Goal: Task Accomplishment & Management: Manage account settings

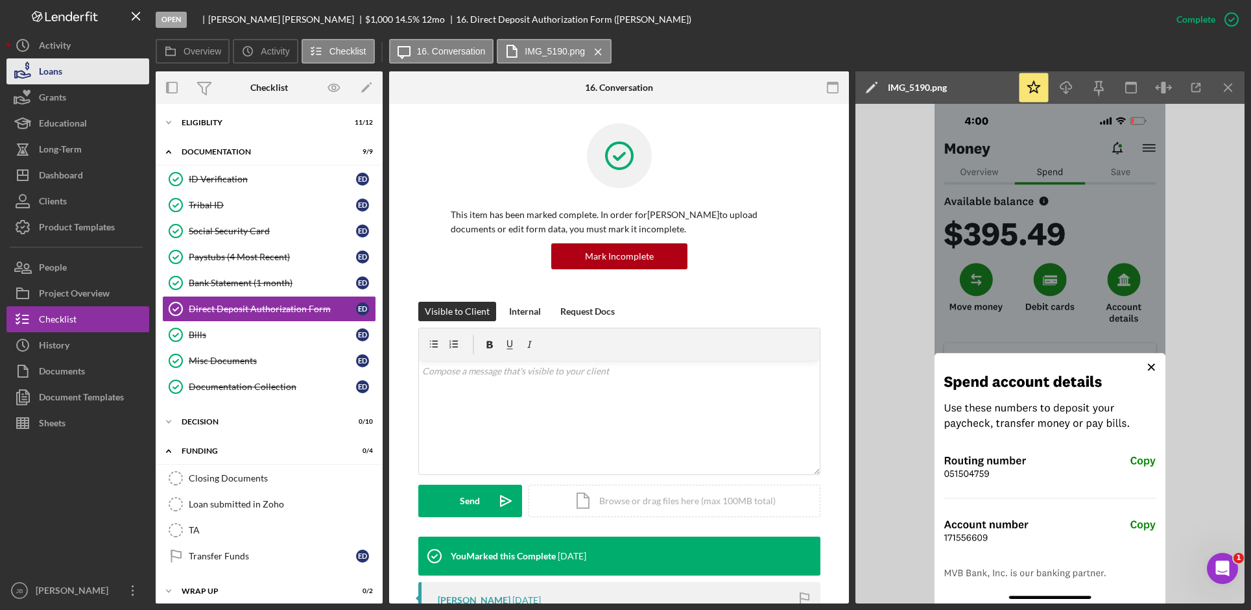
click at [104, 78] on button "Loans" at bounding box center [77, 71] width 143 height 26
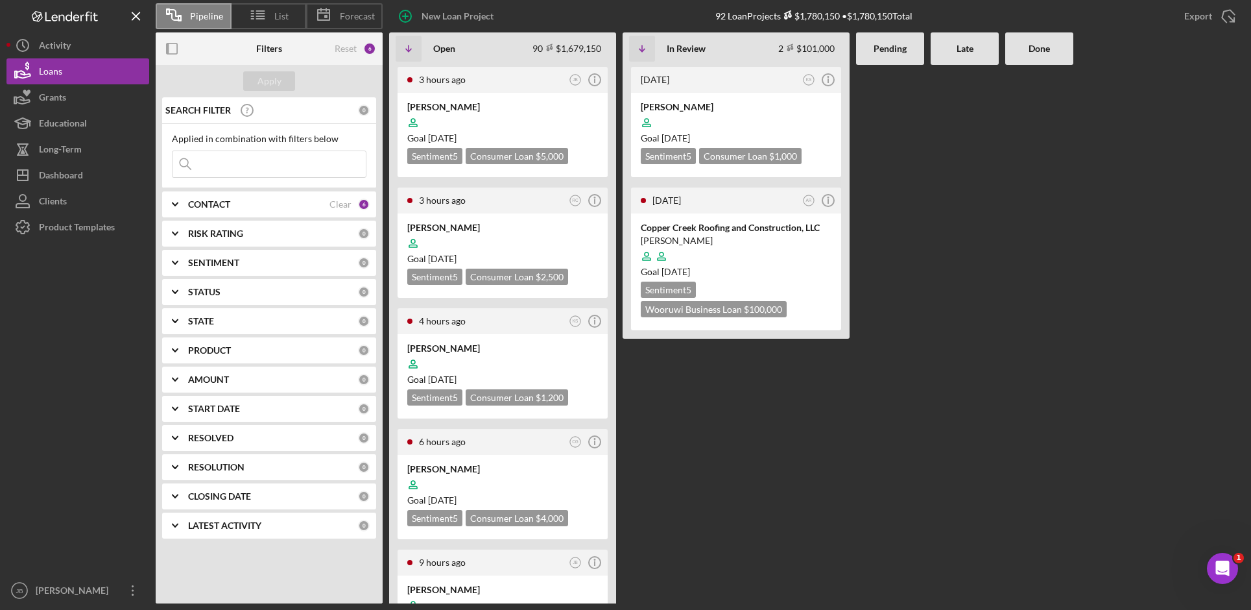
click at [222, 162] on input at bounding box center [269, 164] width 193 height 26
click at [1002, 158] on div "3 hours ago JB Icon/Info [PERSON_NAME] Goal [DATE] Sentiment 5 Consumer Loan $5…" at bounding box center [816, 334] width 855 height 538
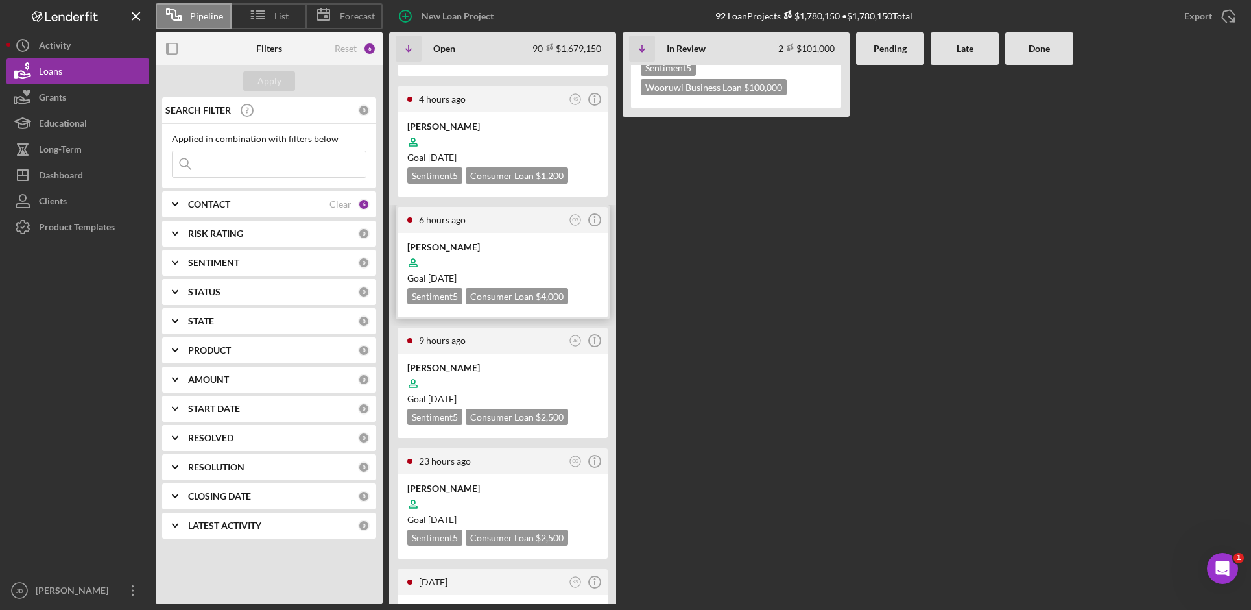
scroll to position [259, 0]
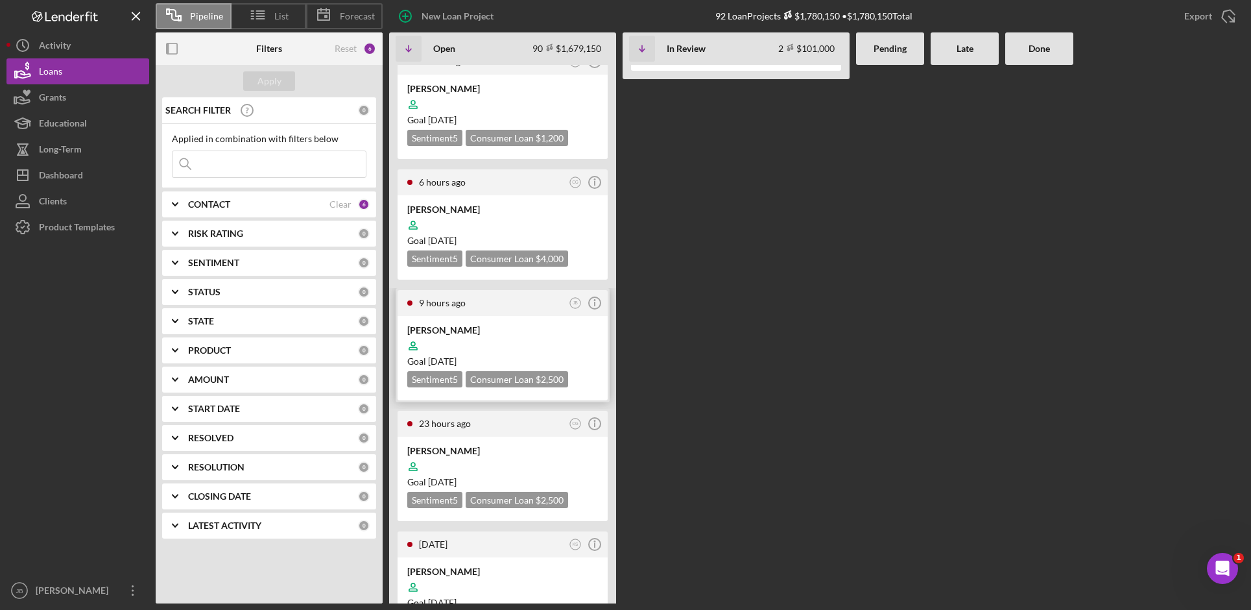
click at [451, 329] on div "[PERSON_NAME]" at bounding box center [502, 330] width 191 height 13
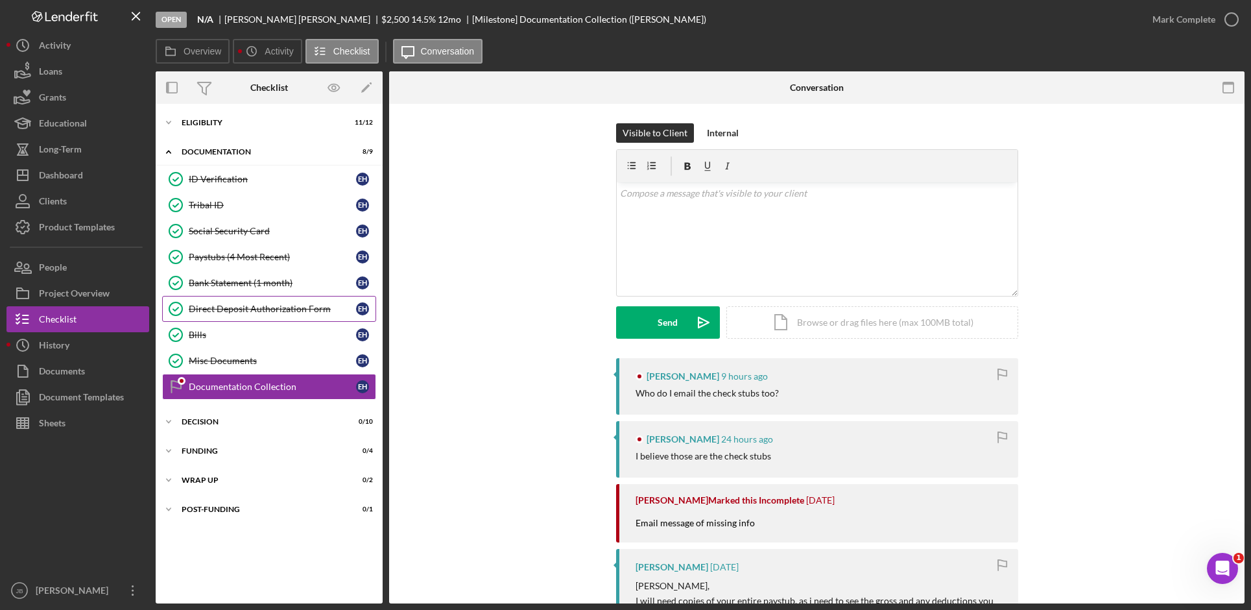
click at [303, 305] on div "Direct Deposit Authorization Form" at bounding box center [272, 309] width 167 height 10
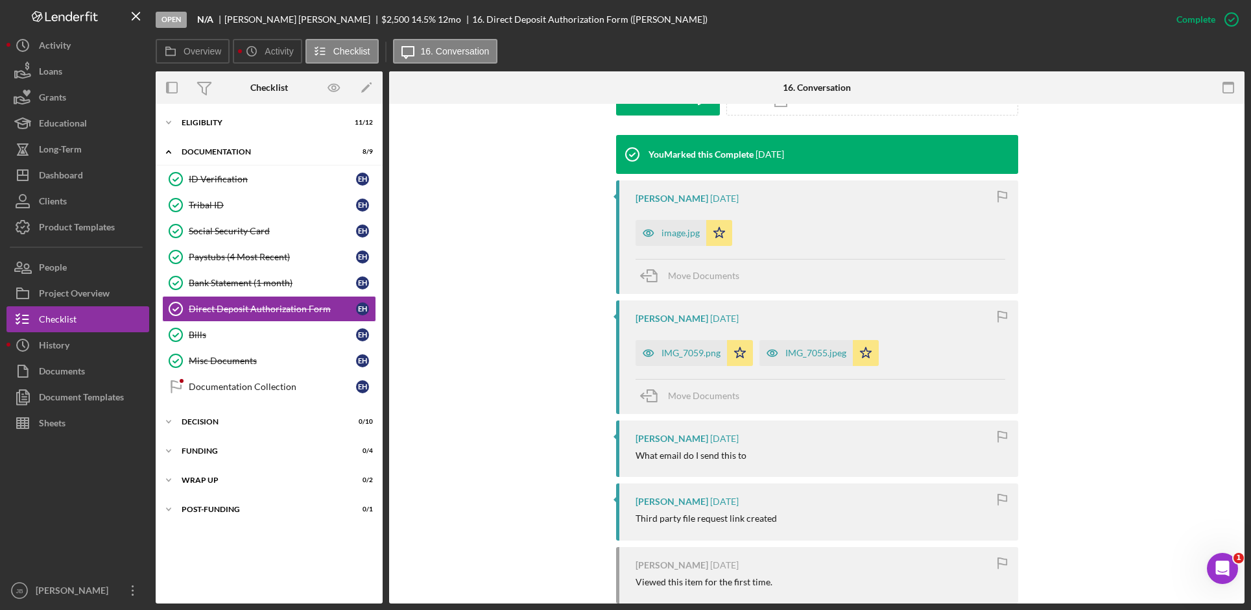
scroll to position [454, 0]
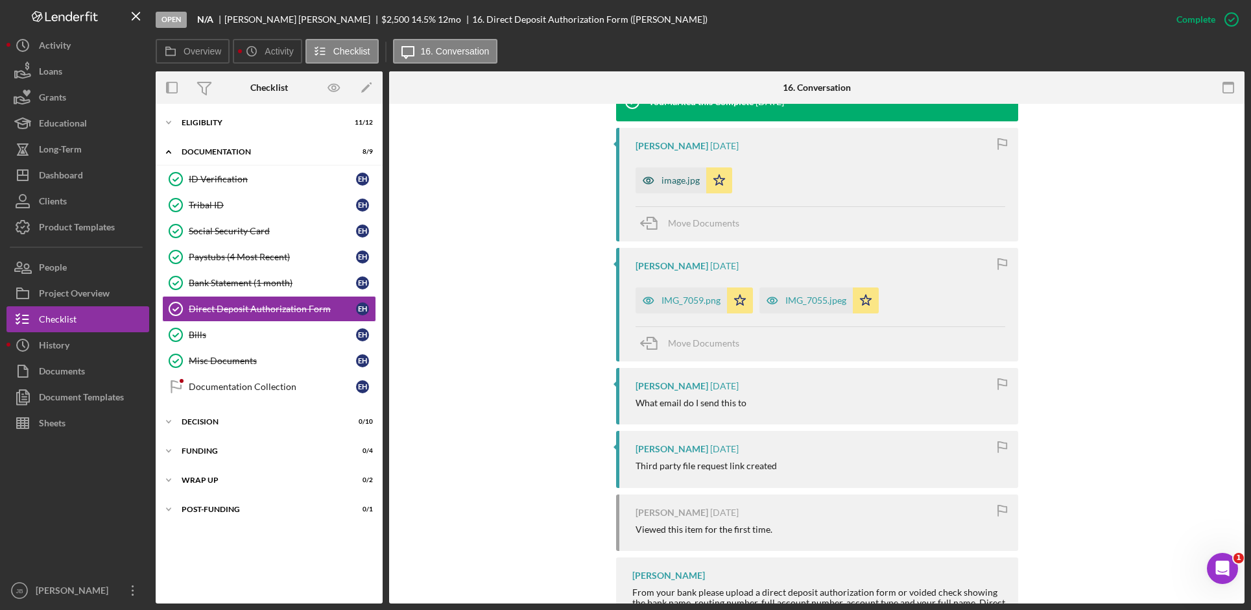
click at [680, 181] on div "image.jpg" at bounding box center [681, 180] width 38 height 10
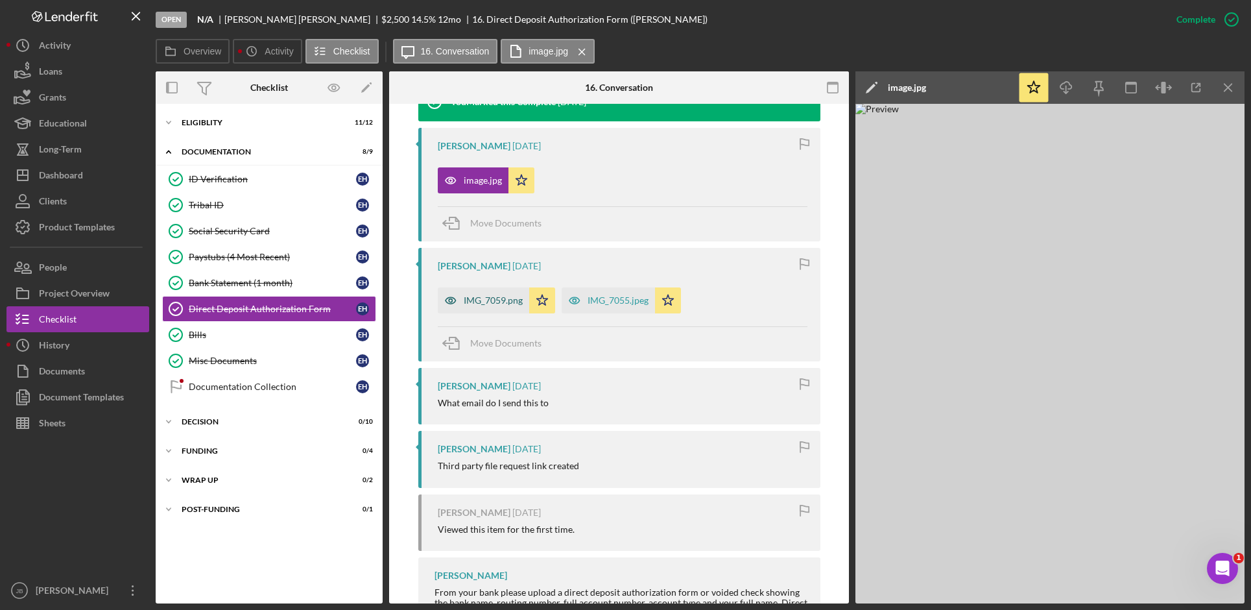
click at [502, 298] on div "IMG_7059.png" at bounding box center [493, 300] width 59 height 10
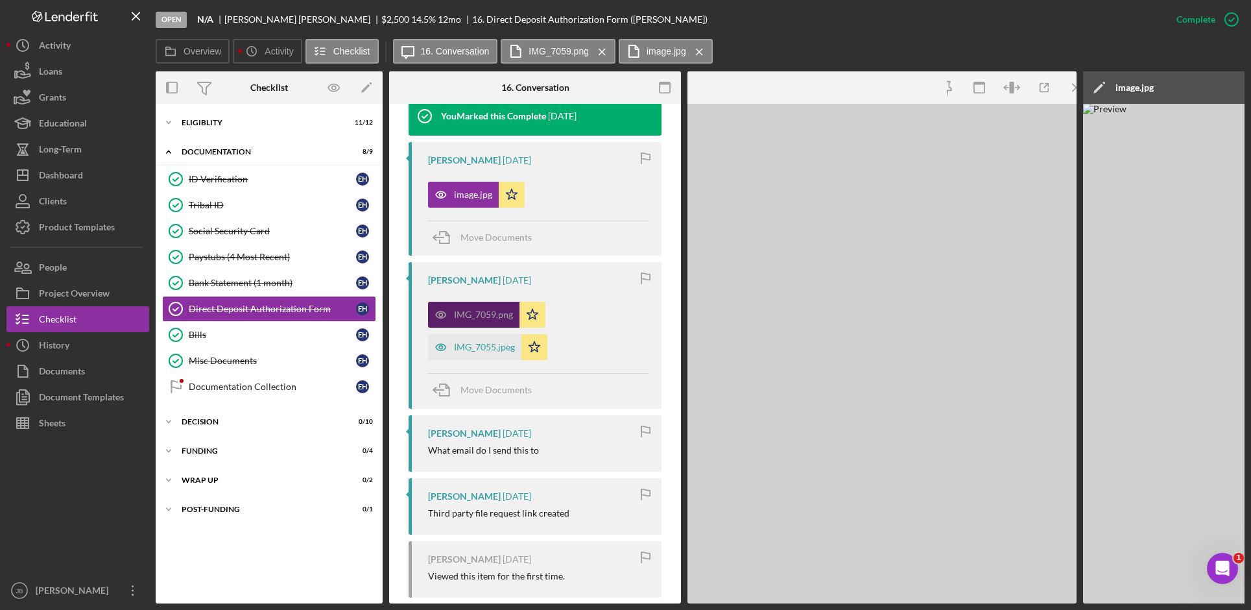
scroll to position [468, 0]
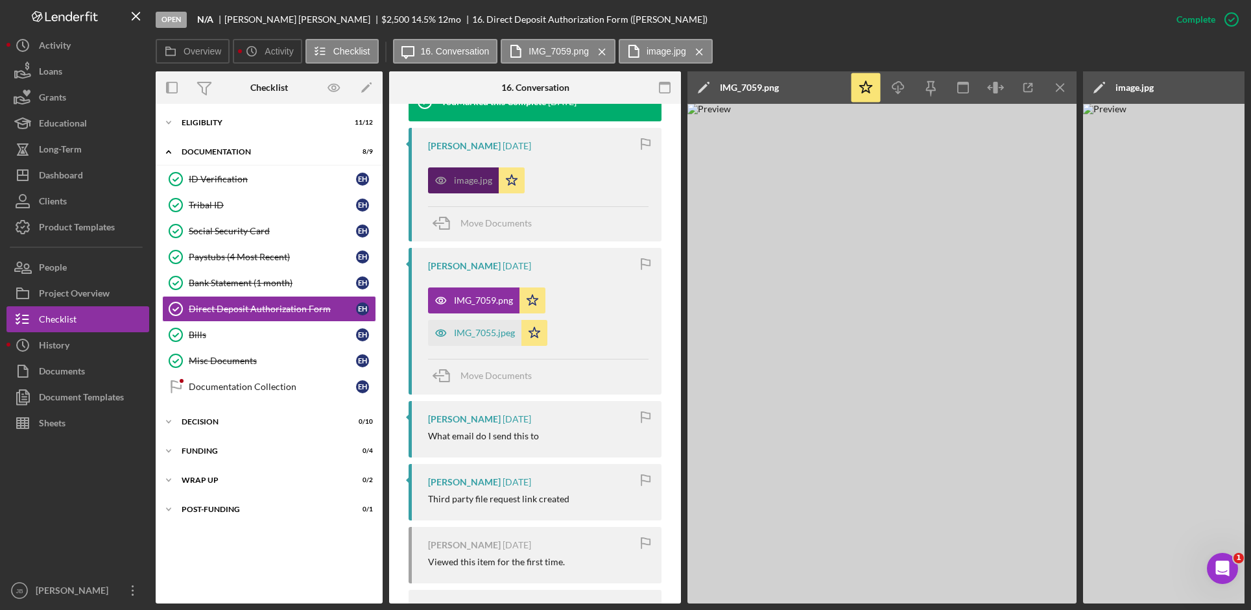
click at [458, 180] on div "image.jpg" at bounding box center [473, 180] width 38 height 10
click at [1056, 94] on icon "Icon/Menu Close" at bounding box center [1060, 87] width 29 height 29
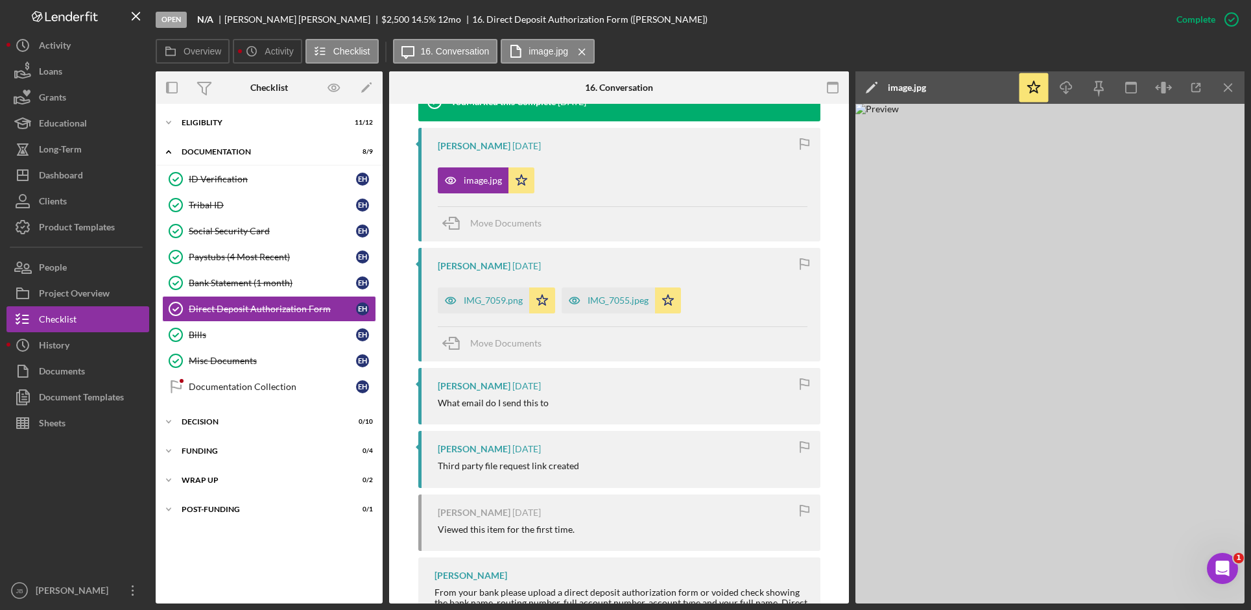
click at [922, 88] on div "image.jpg" at bounding box center [907, 87] width 38 height 10
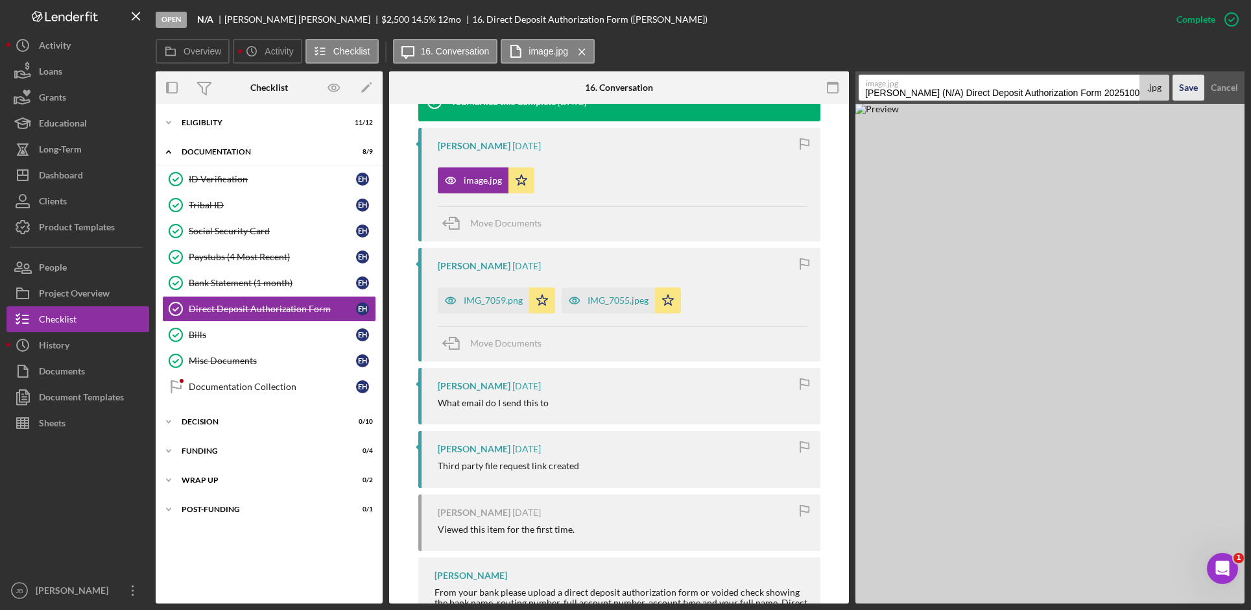
click at [1185, 89] on div "Save" at bounding box center [1188, 88] width 19 height 26
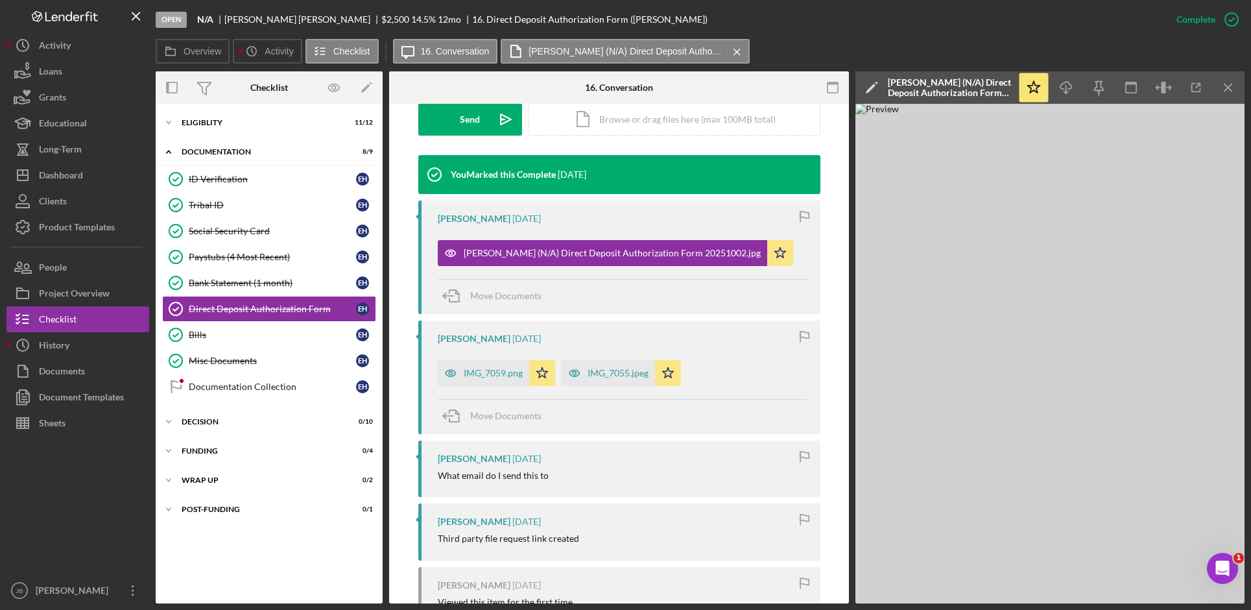
scroll to position [379, 0]
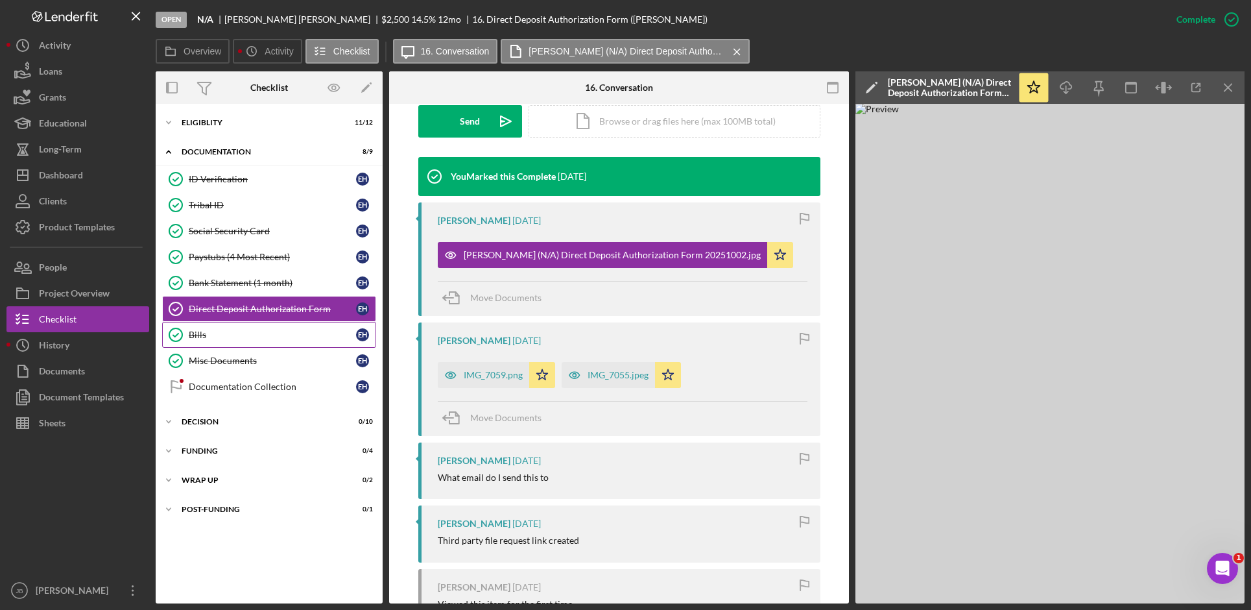
click at [278, 327] on link "Bills Bills E H" at bounding box center [269, 335] width 214 height 26
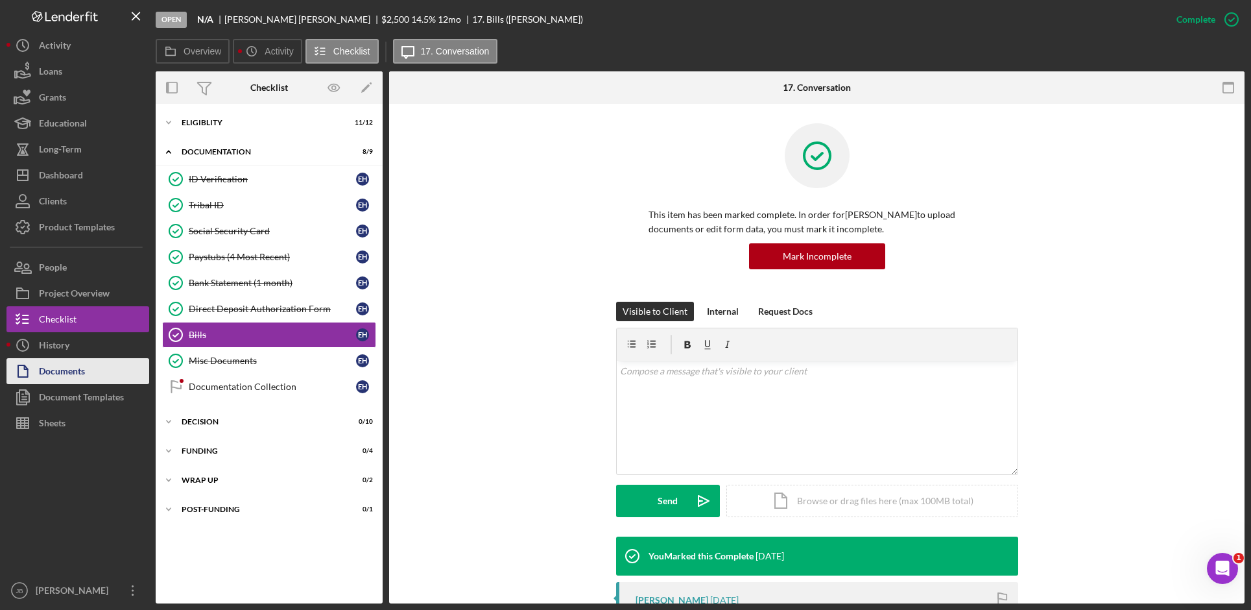
click at [116, 373] on button "Documents" at bounding box center [77, 371] width 143 height 26
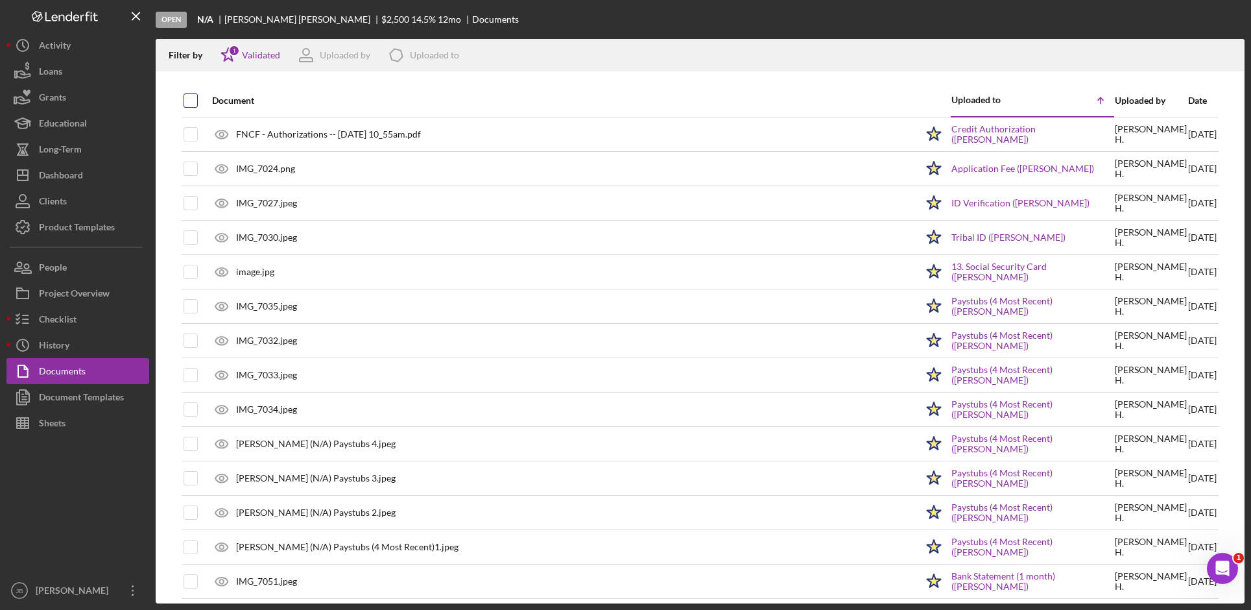
click at [189, 101] on input "checkbox" at bounding box center [190, 100] width 13 height 13
checkbox input "true"
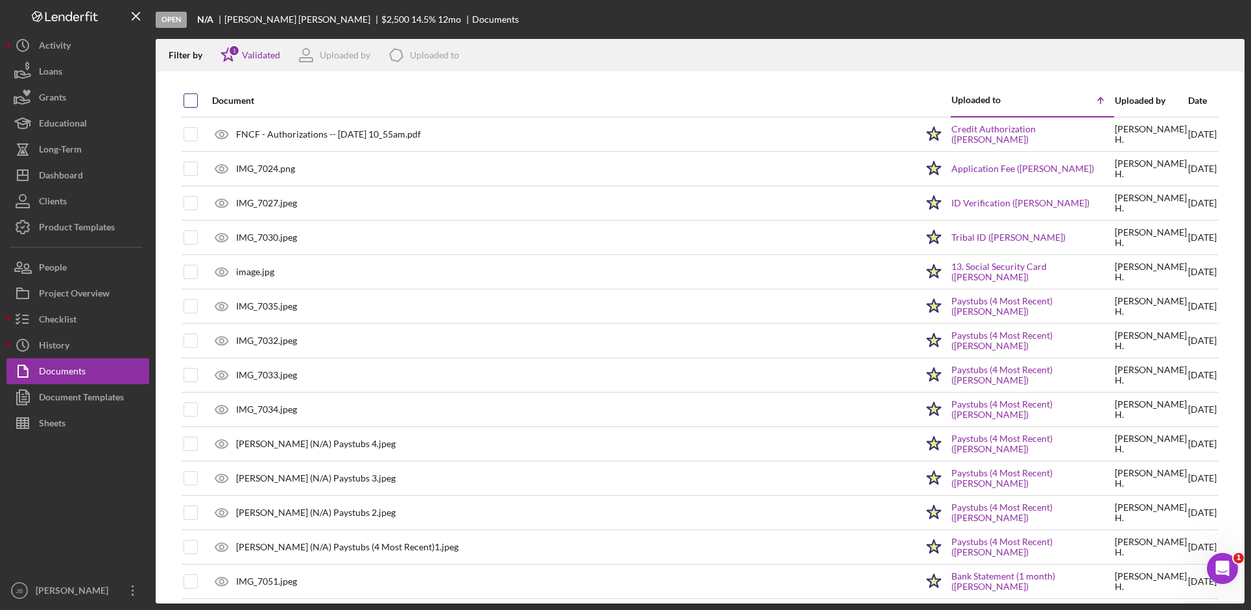
checkbox input "true"
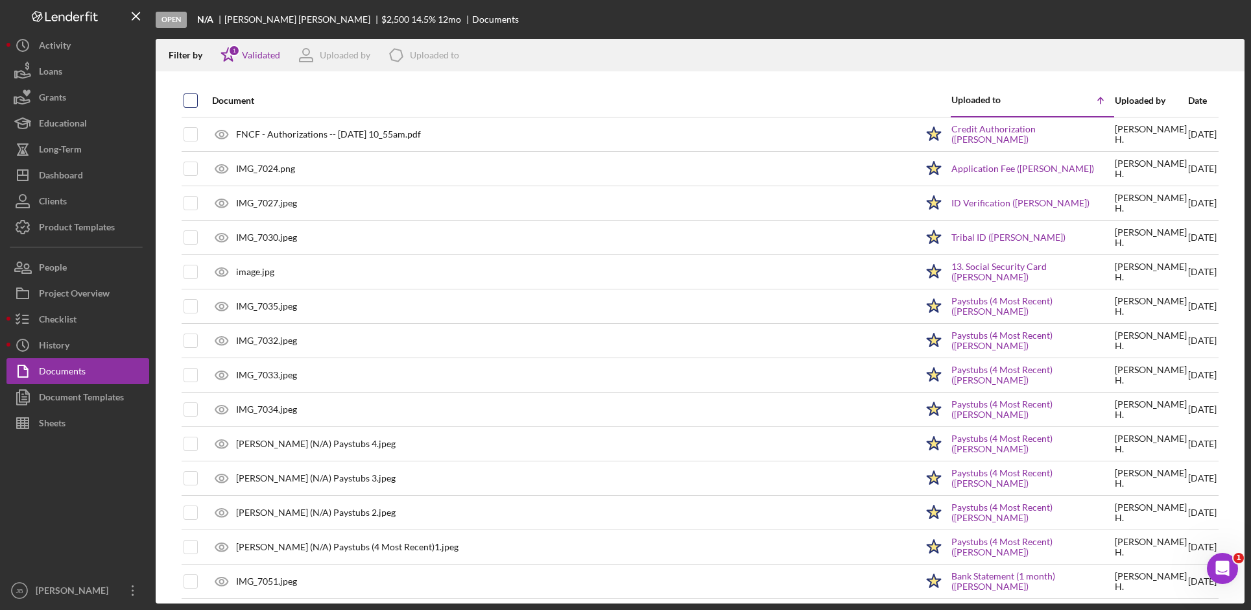
checkbox input "true"
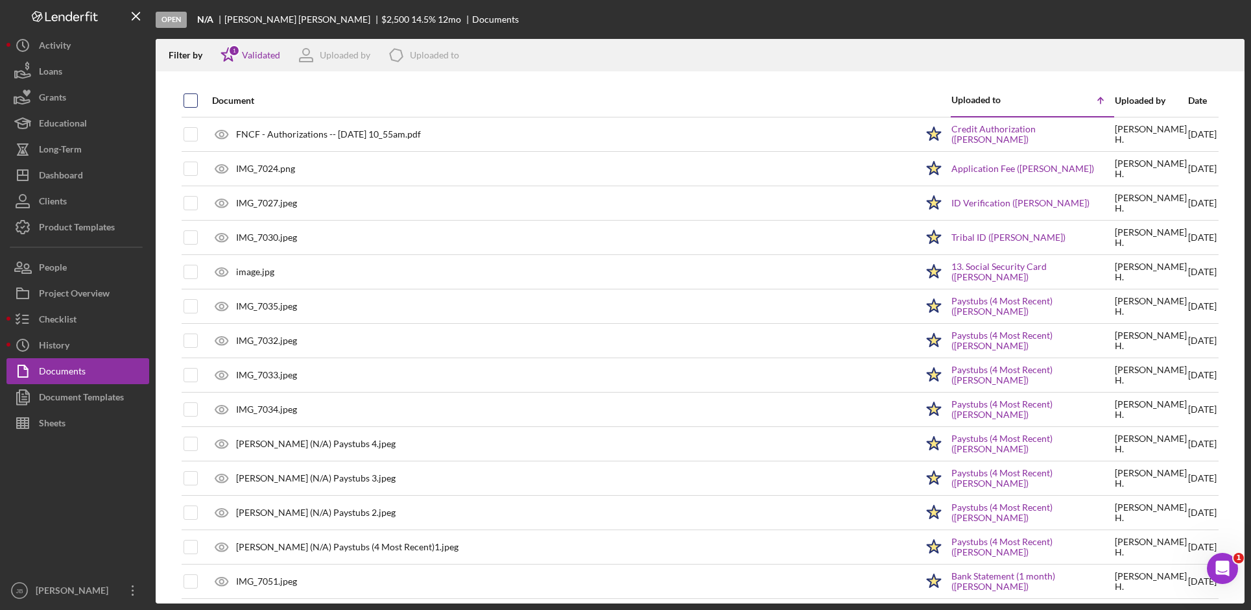
checkbox input "true"
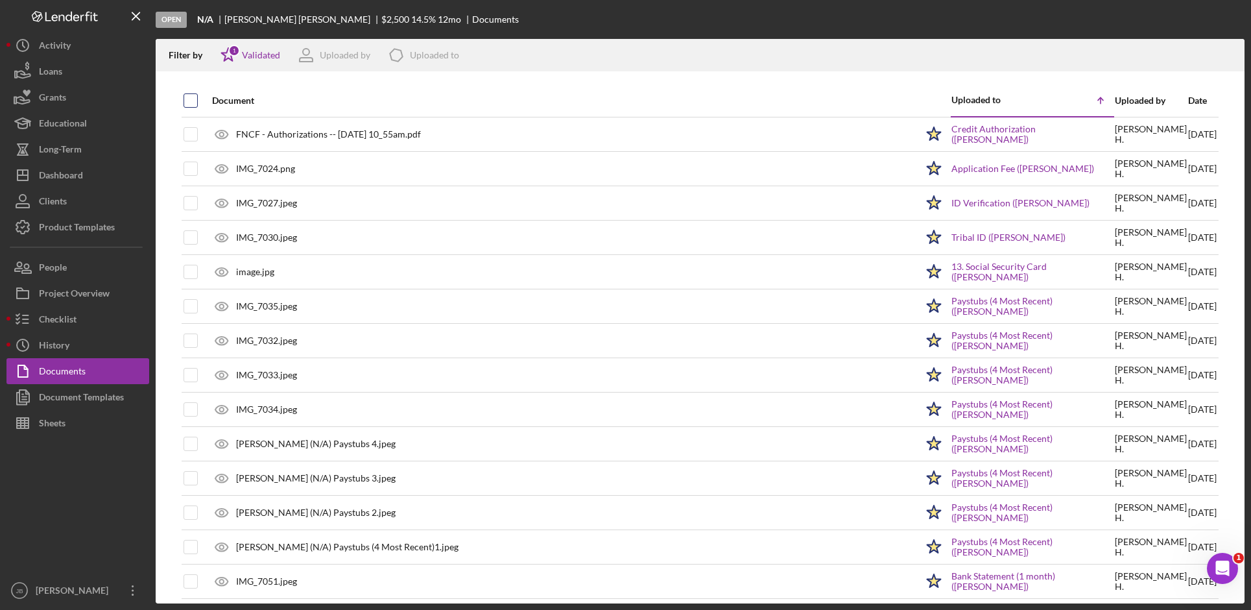
checkbox input "true"
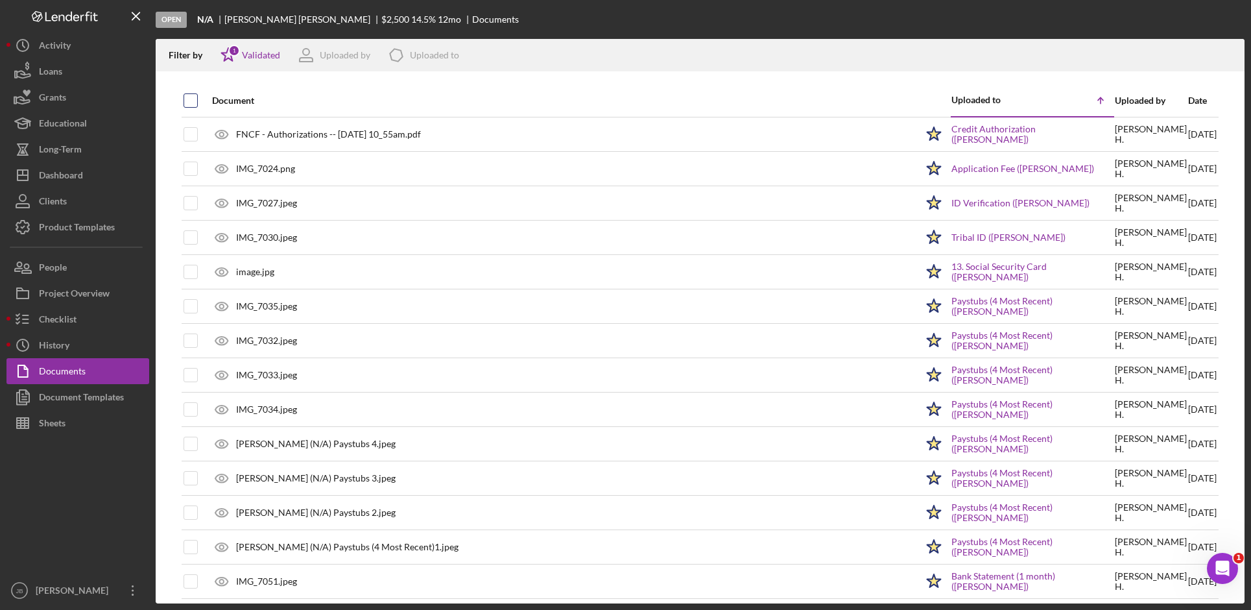
checkbox input "true"
click at [1228, 50] on icon "Icon/Download" at bounding box center [1228, 55] width 29 height 29
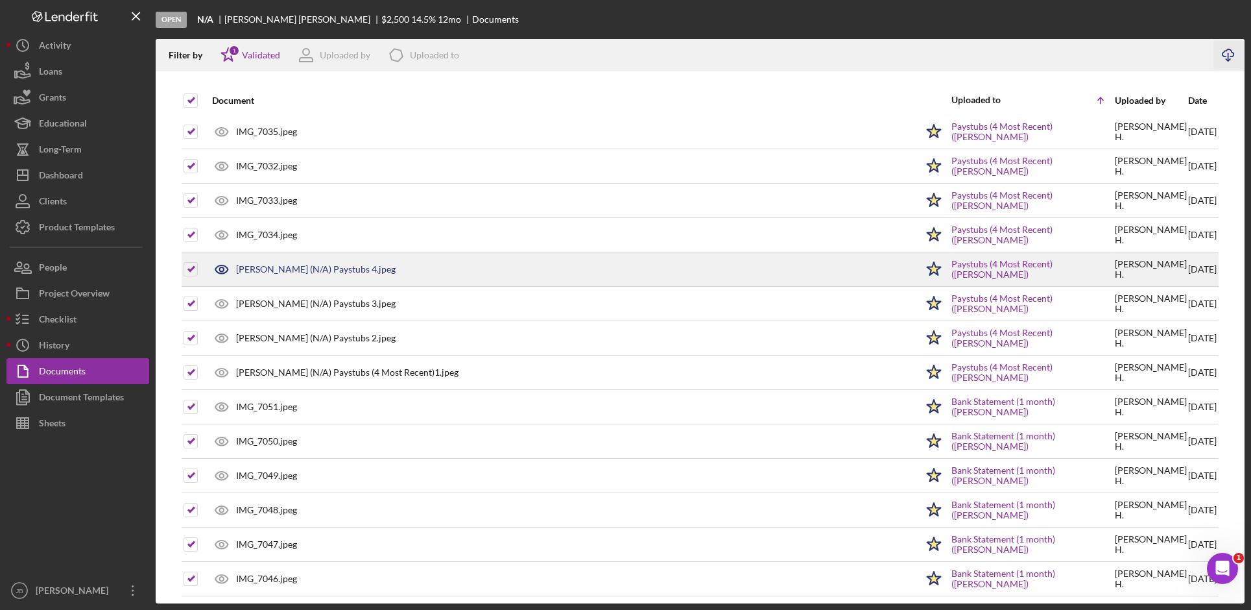
scroll to position [28, 0]
